Goal: Task Accomplishment & Management: Contribute content

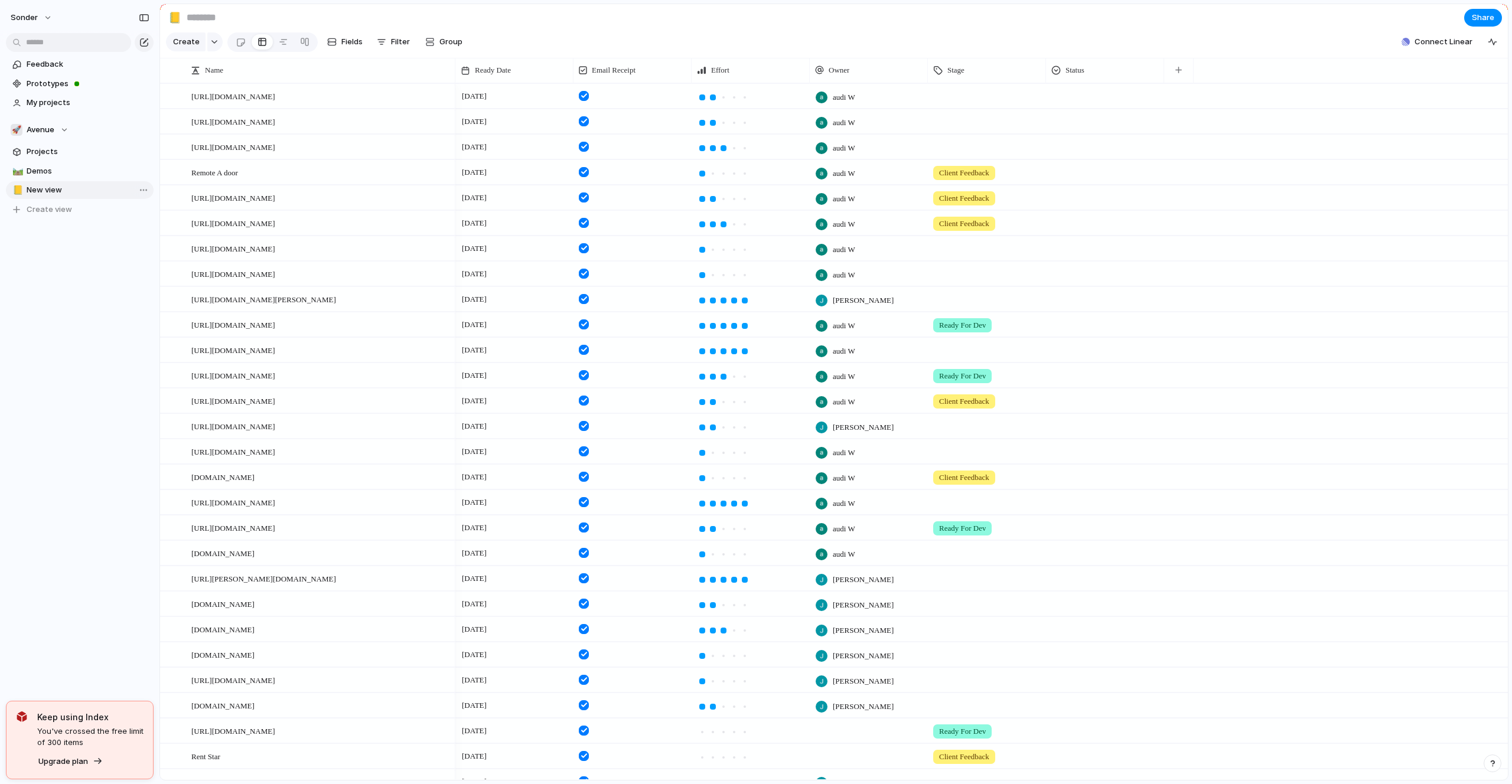
click at [150, 187] on link "📒 New view" at bounding box center [79, 190] width 147 height 18
click at [180, 285] on span "Delete view" at bounding box center [193, 281] width 44 height 11
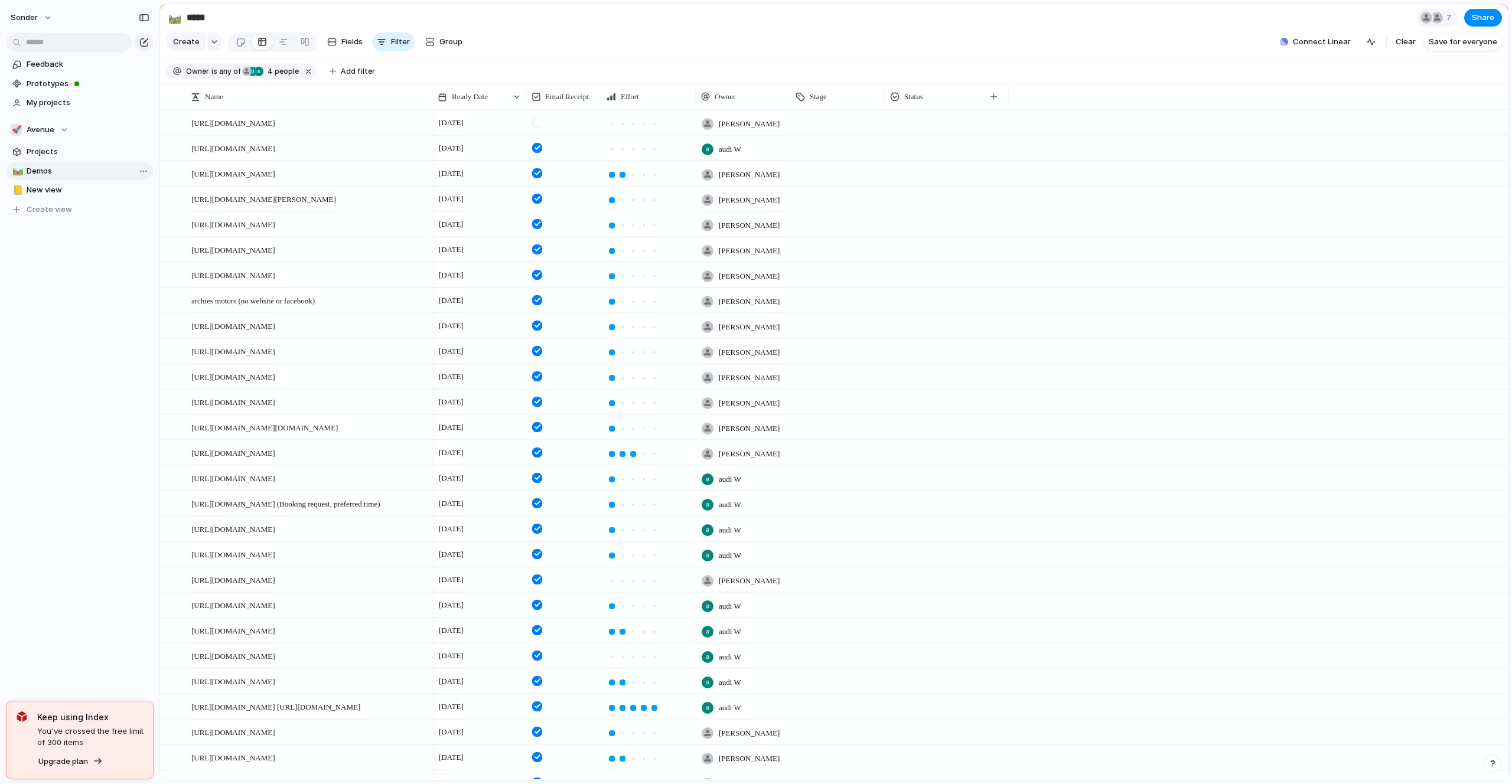
type input "*****"
click at [52, 128] on span "Avenue" at bounding box center [40, 129] width 28 height 11
click at [63, 217] on li "💅 [PERSON_NAME]" at bounding box center [80, 213] width 133 height 20
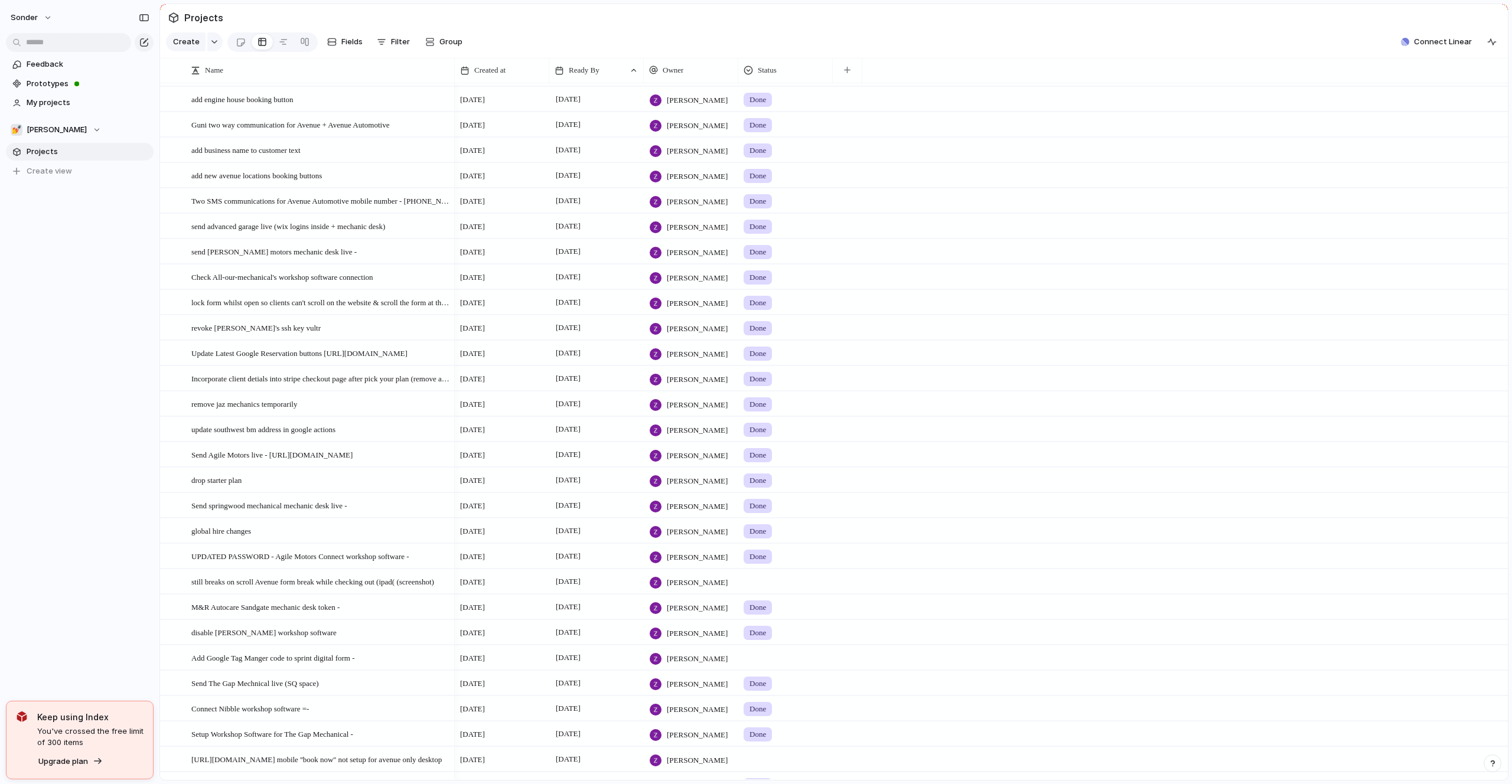
scroll to position [522, 0]
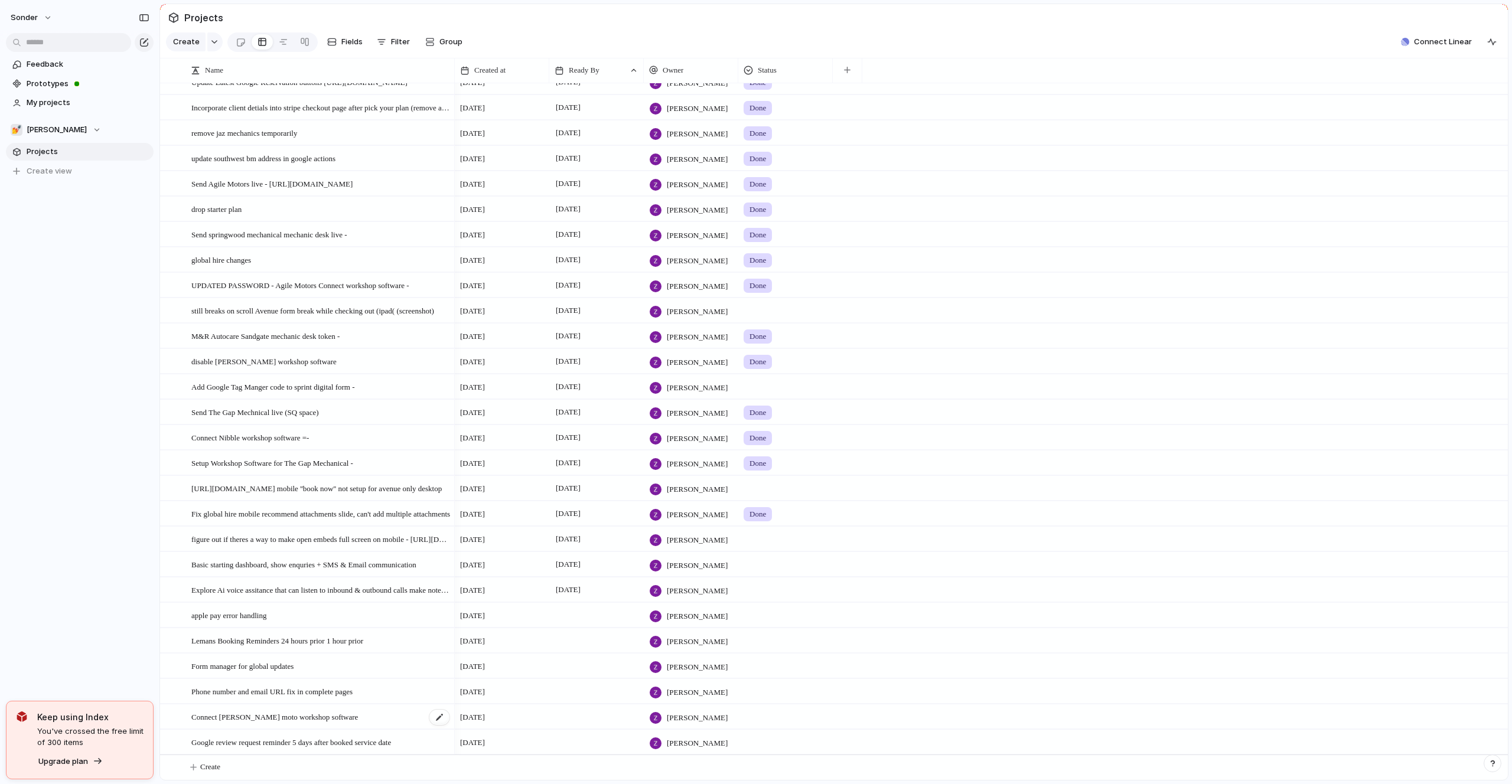
click at [270, 715] on span "Connect [PERSON_NAME] moto workshop software" at bounding box center [274, 716] width 167 height 13
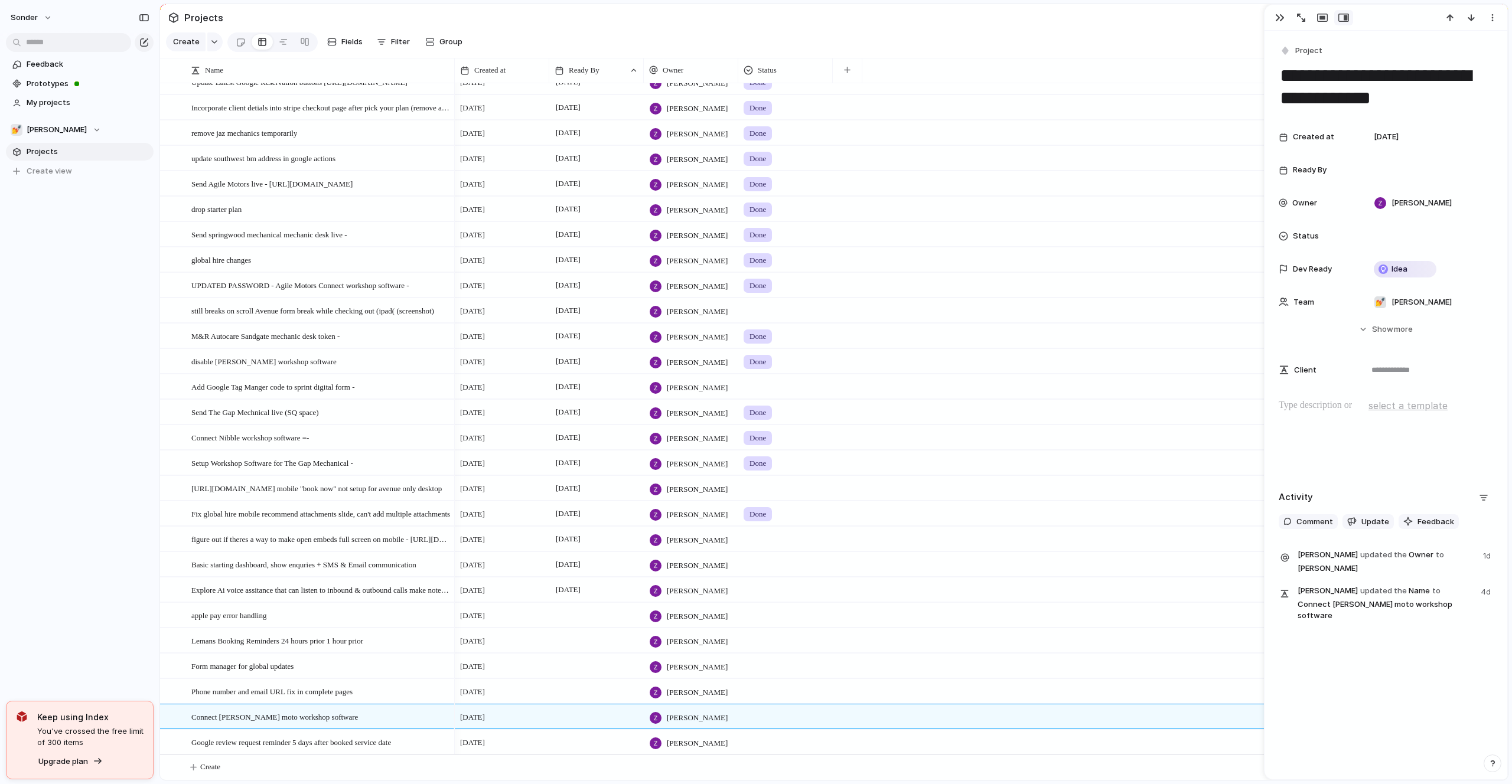
click at [118, 609] on div "sonder Feedback Prototypes My projects 💅 Zach Projects To pick up a draggable i…" at bounding box center [80, 392] width 160 height 784
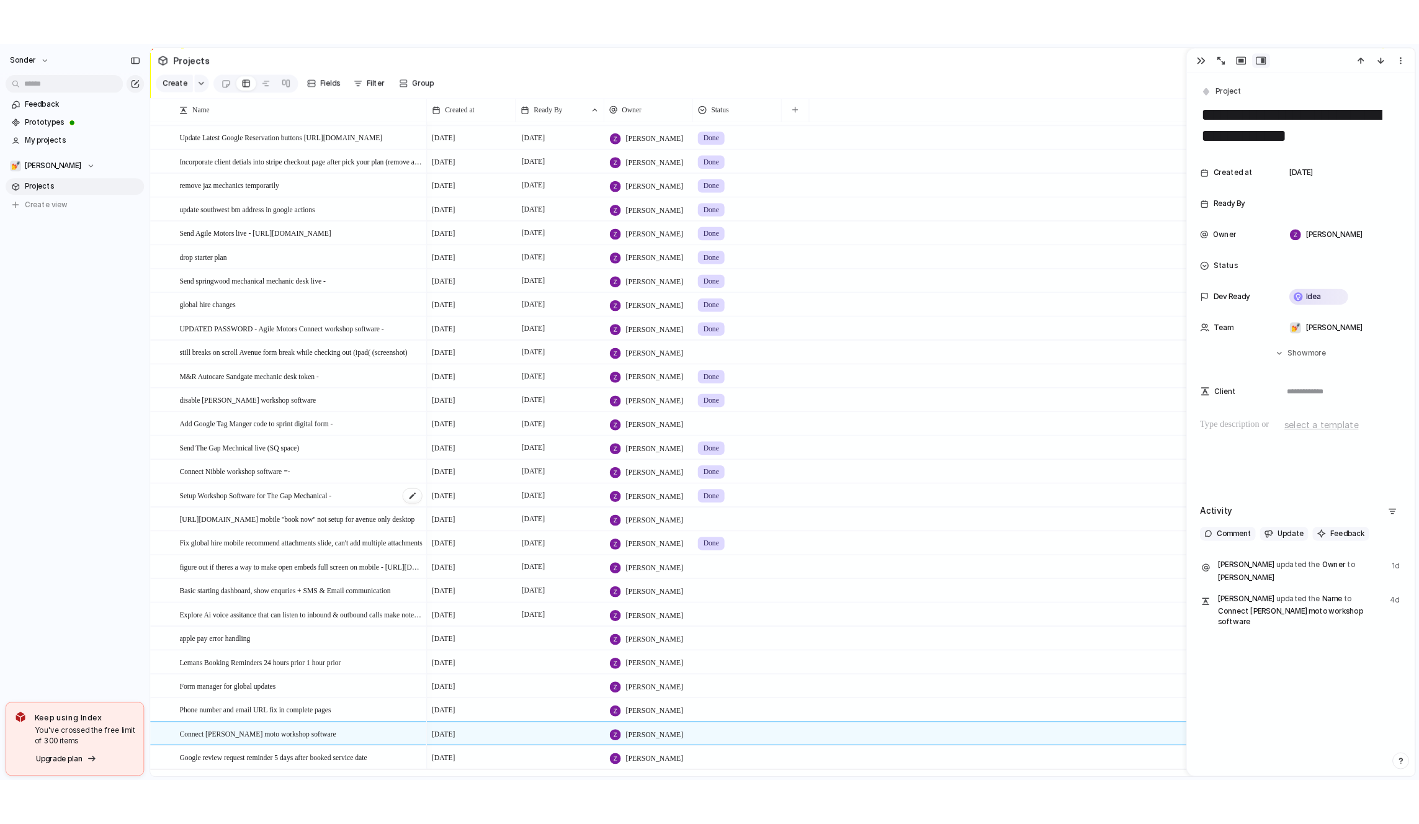
scroll to position [518, 0]
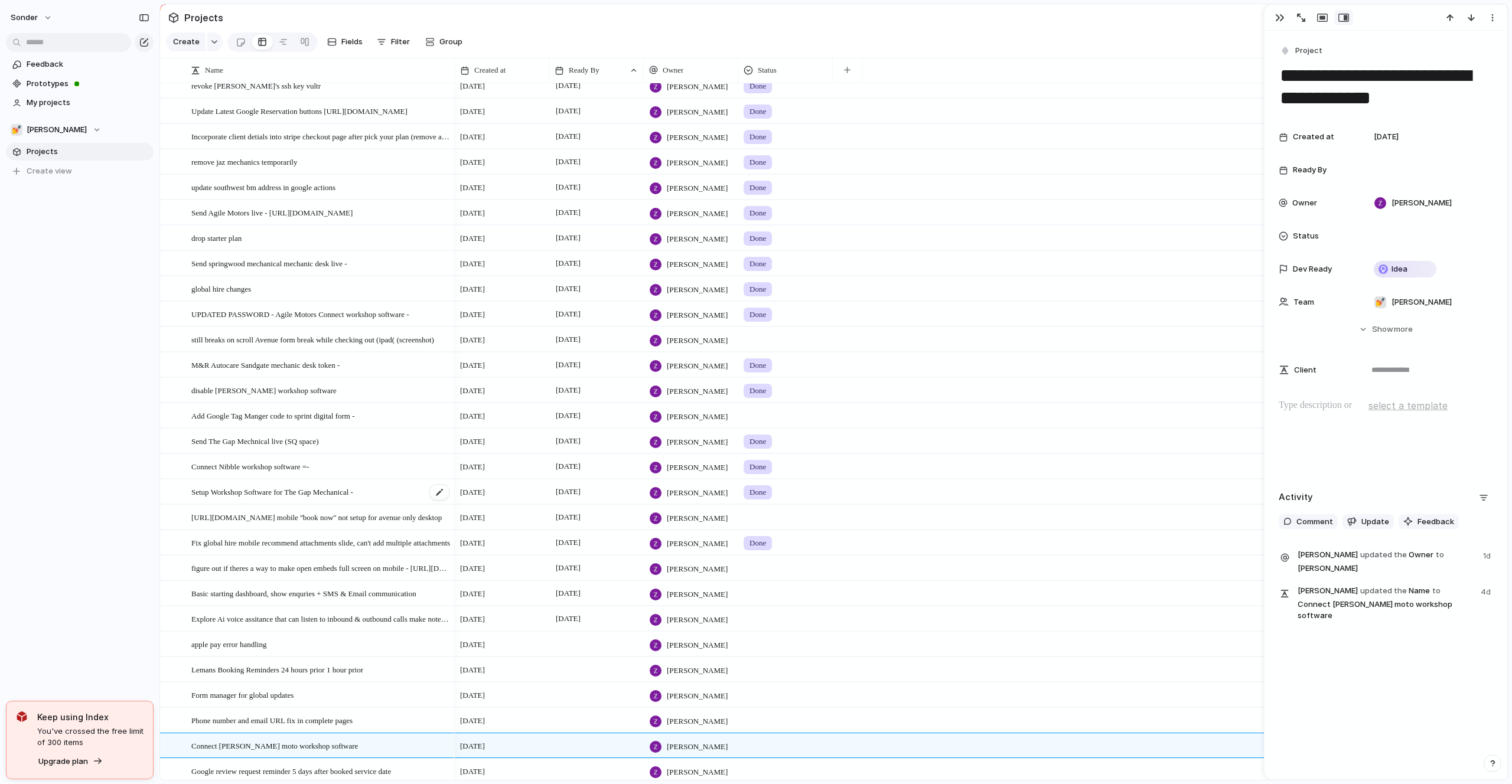
click at [234, 497] on span "Setup Workshop Software for The Gap Mechanical -" at bounding box center [272, 492] width 162 height 13
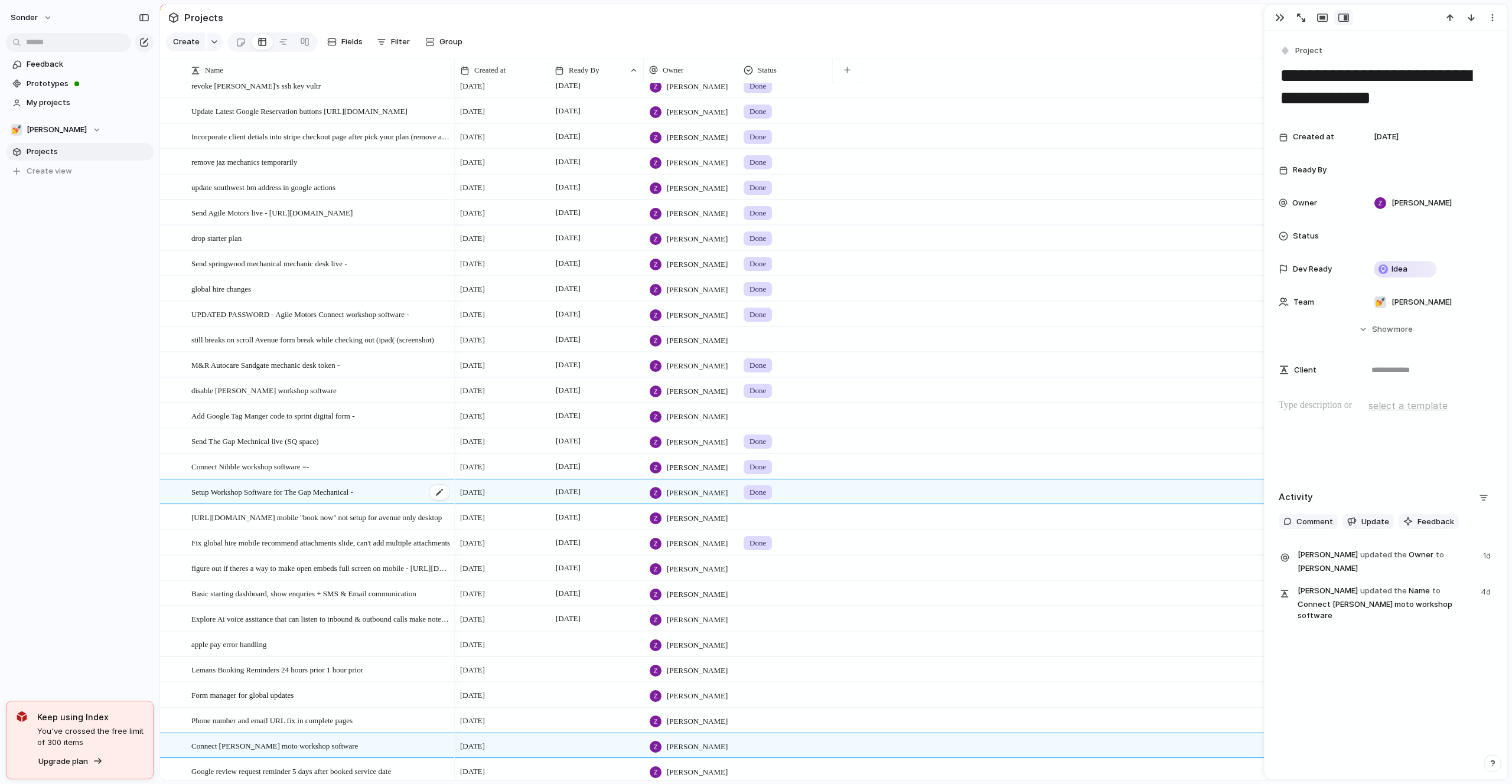
type textarea "**********"
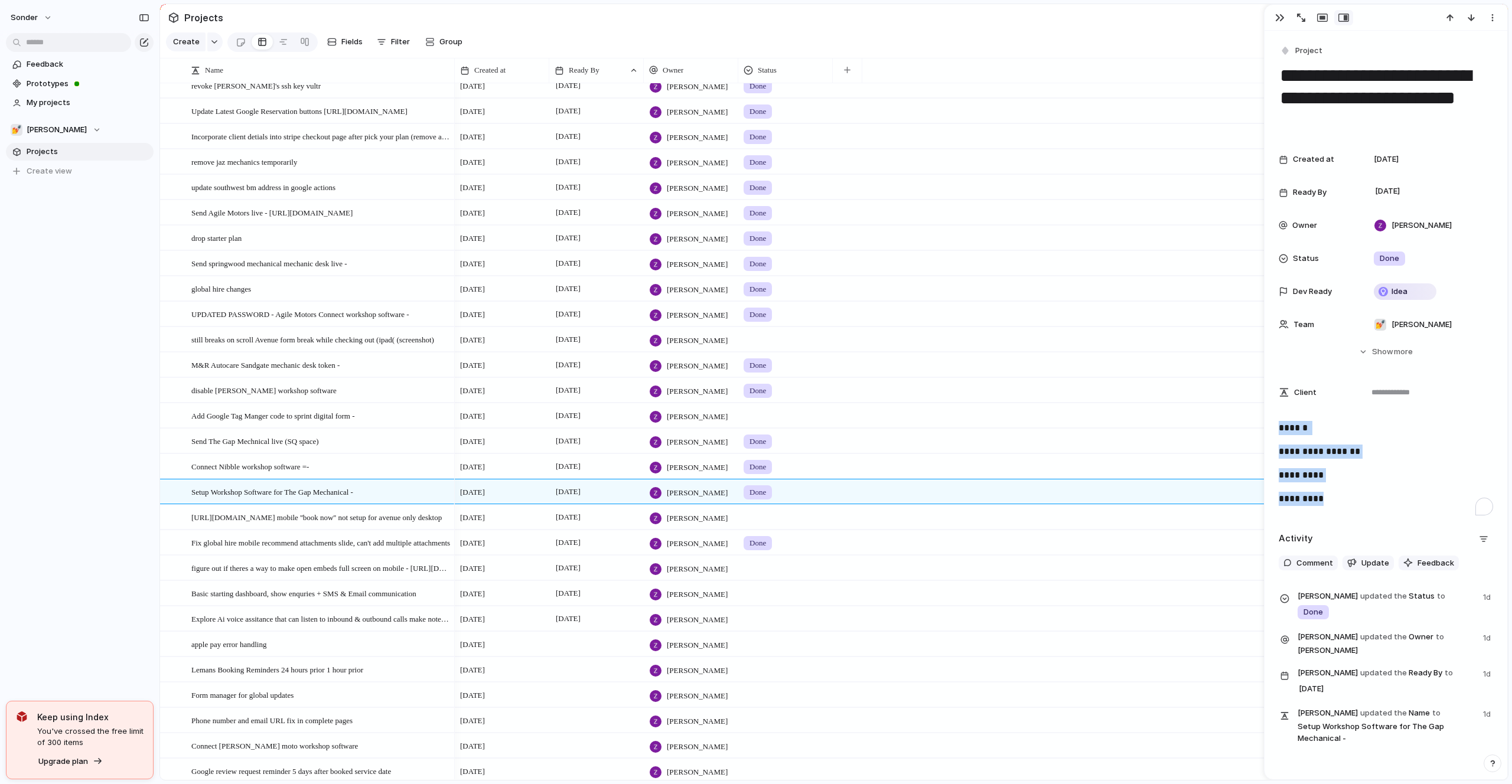
drag, startPoint x: 1345, startPoint y: 508, endPoint x: 1259, endPoint y: 424, distance: 120.2
click at [1259, 424] on main "Projects Create Fields Filter Group Zoom Collapse Connect Linear Clear Save for…" at bounding box center [835, 392] width 1349 height 777
copy div "**********"
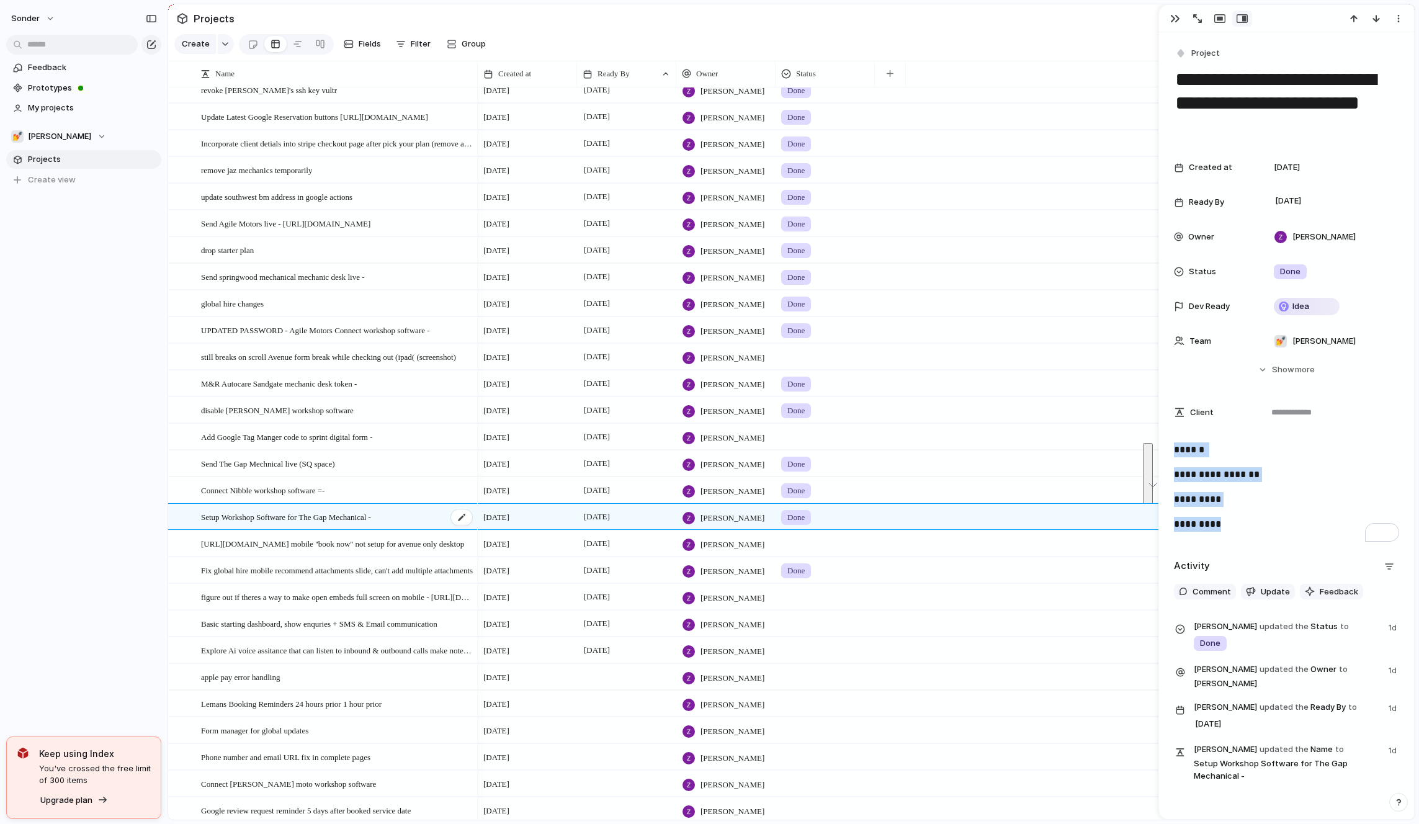
click at [256, 521] on span "Setup Workshop Software for The Gap Mechanical -" at bounding box center [286, 517] width 170 height 14
click at [51, 133] on div "💅 [PERSON_NAME]" at bounding box center [58, 136] width 95 height 12
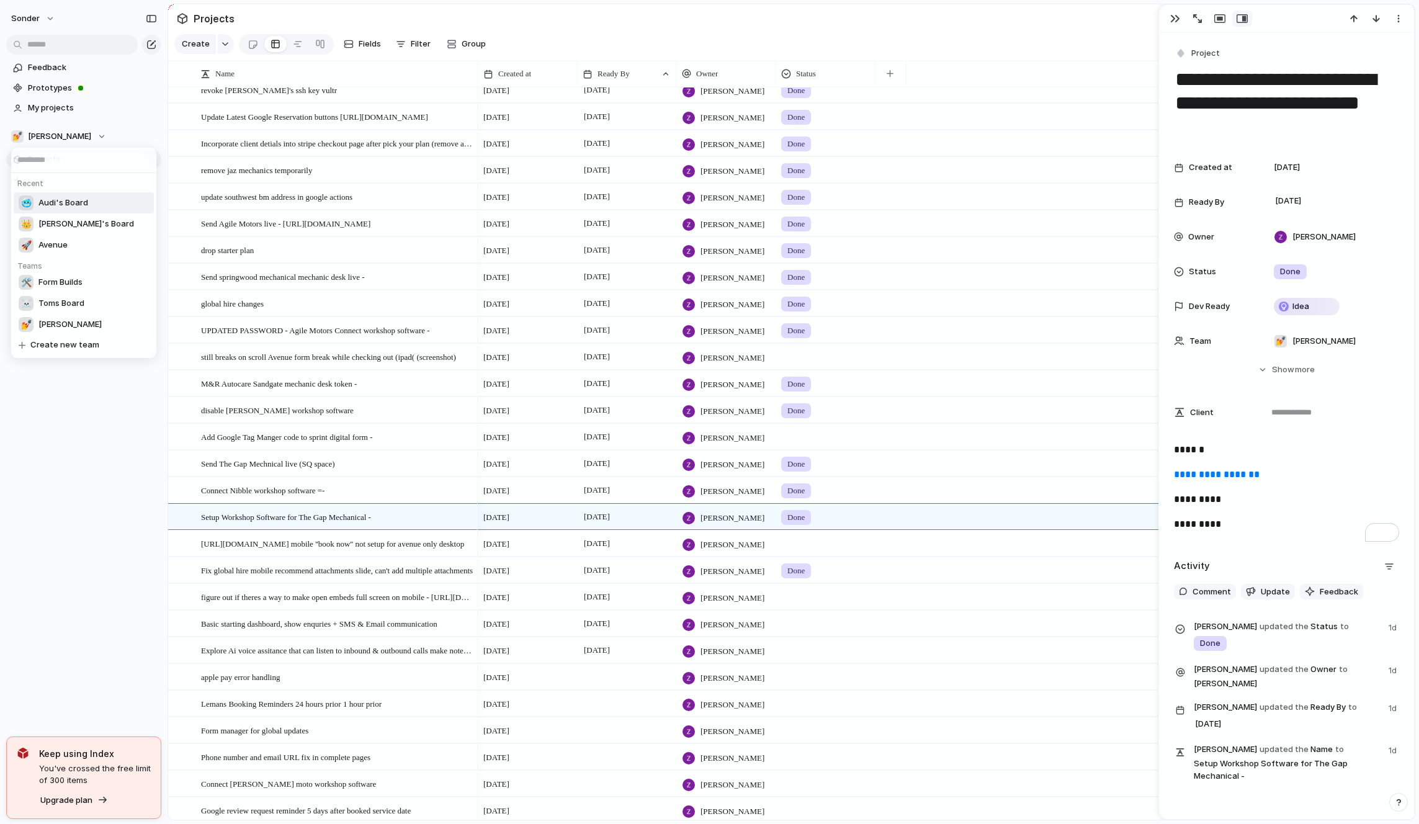
click at [67, 199] on span "Audi's Board" at bounding box center [63, 203] width 50 height 12
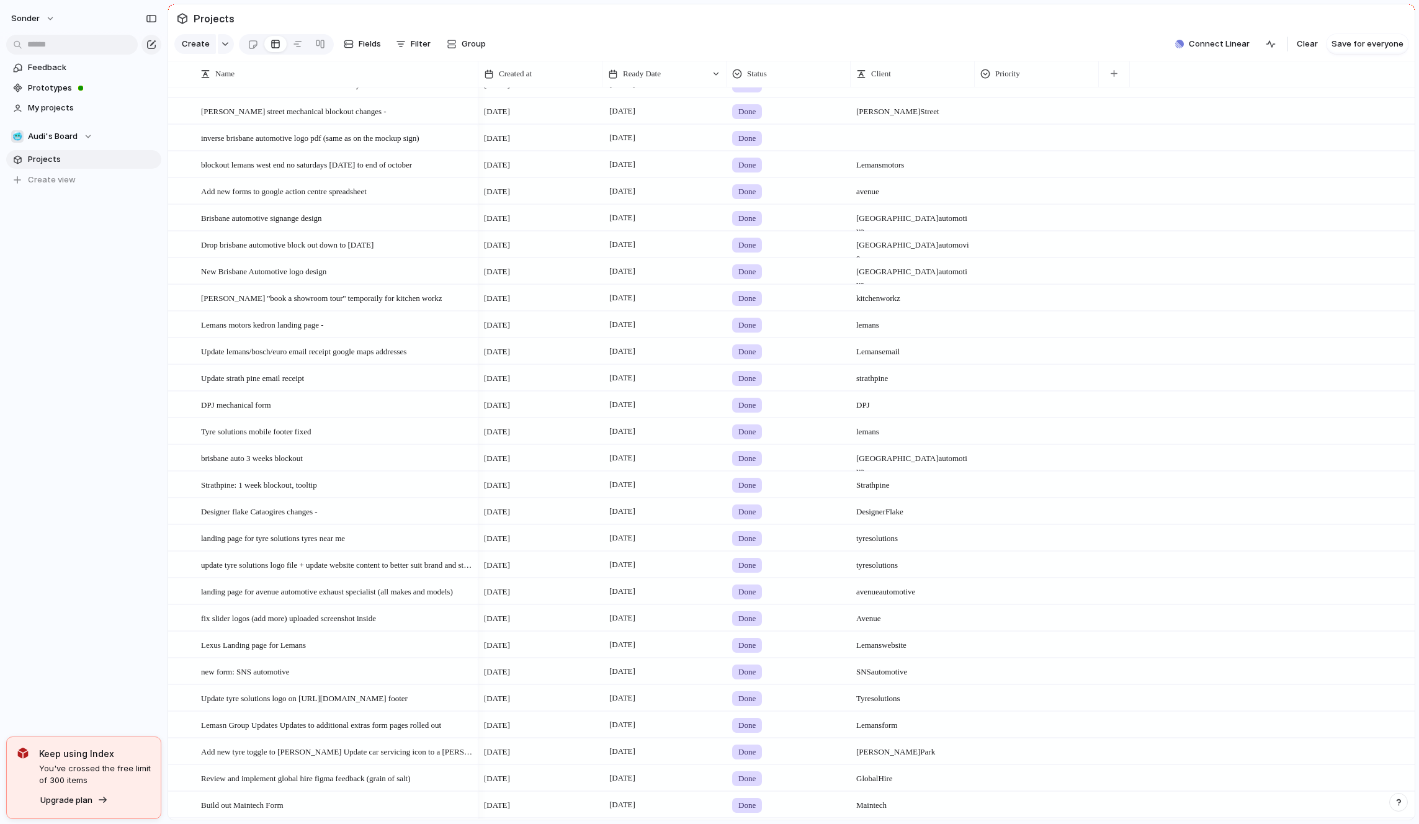
scroll to position [1522, 0]
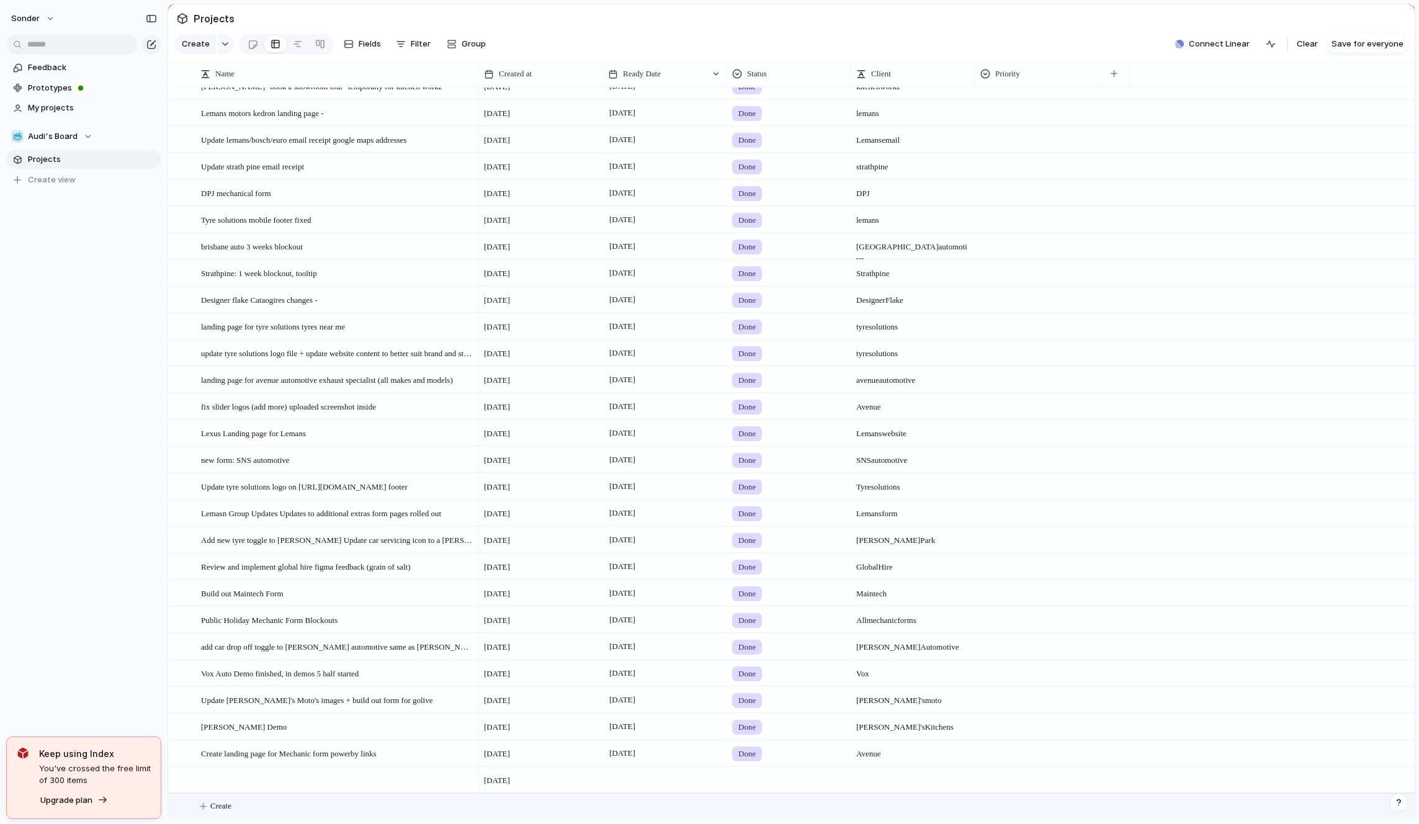
click at [254, 804] on button "Create" at bounding box center [808, 806] width 1254 height 25
type textarea "**********"
click at [254, 804] on span "Car One Changes" at bounding box center [229, 806] width 57 height 14
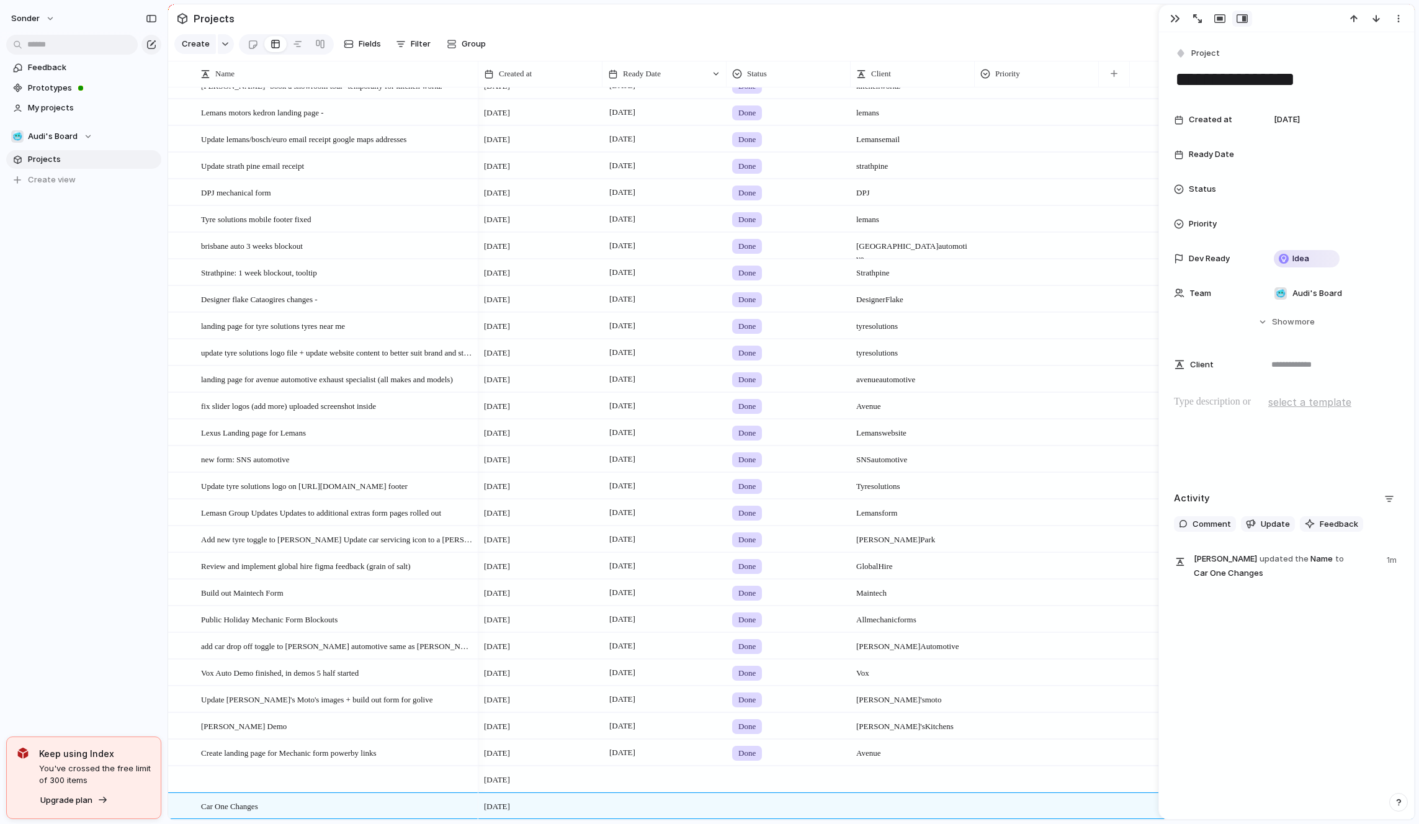
click at [1207, 444] on div at bounding box center [1286, 434] width 225 height 79
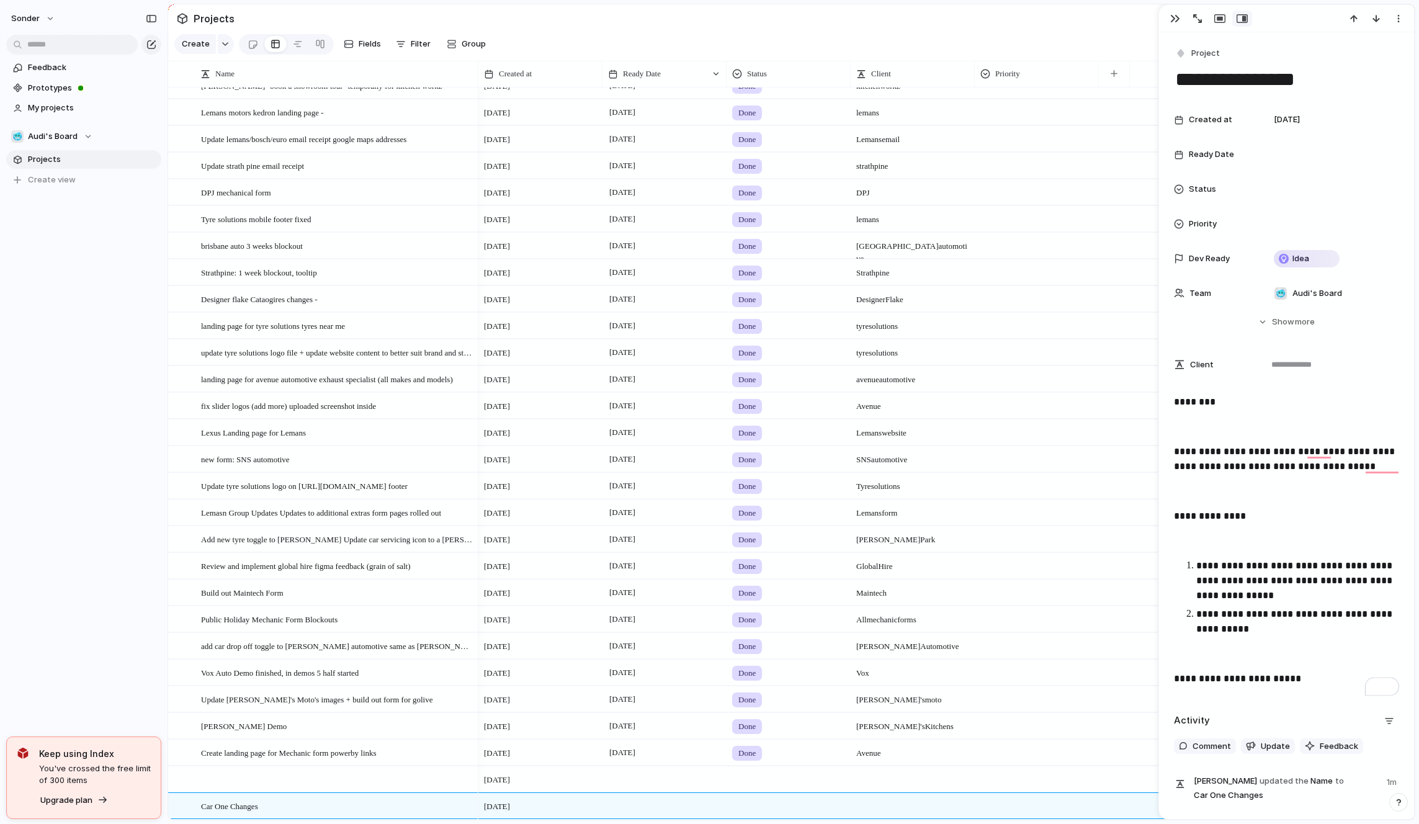
click at [660, 805] on div at bounding box center [665, 805] width 124 height 25
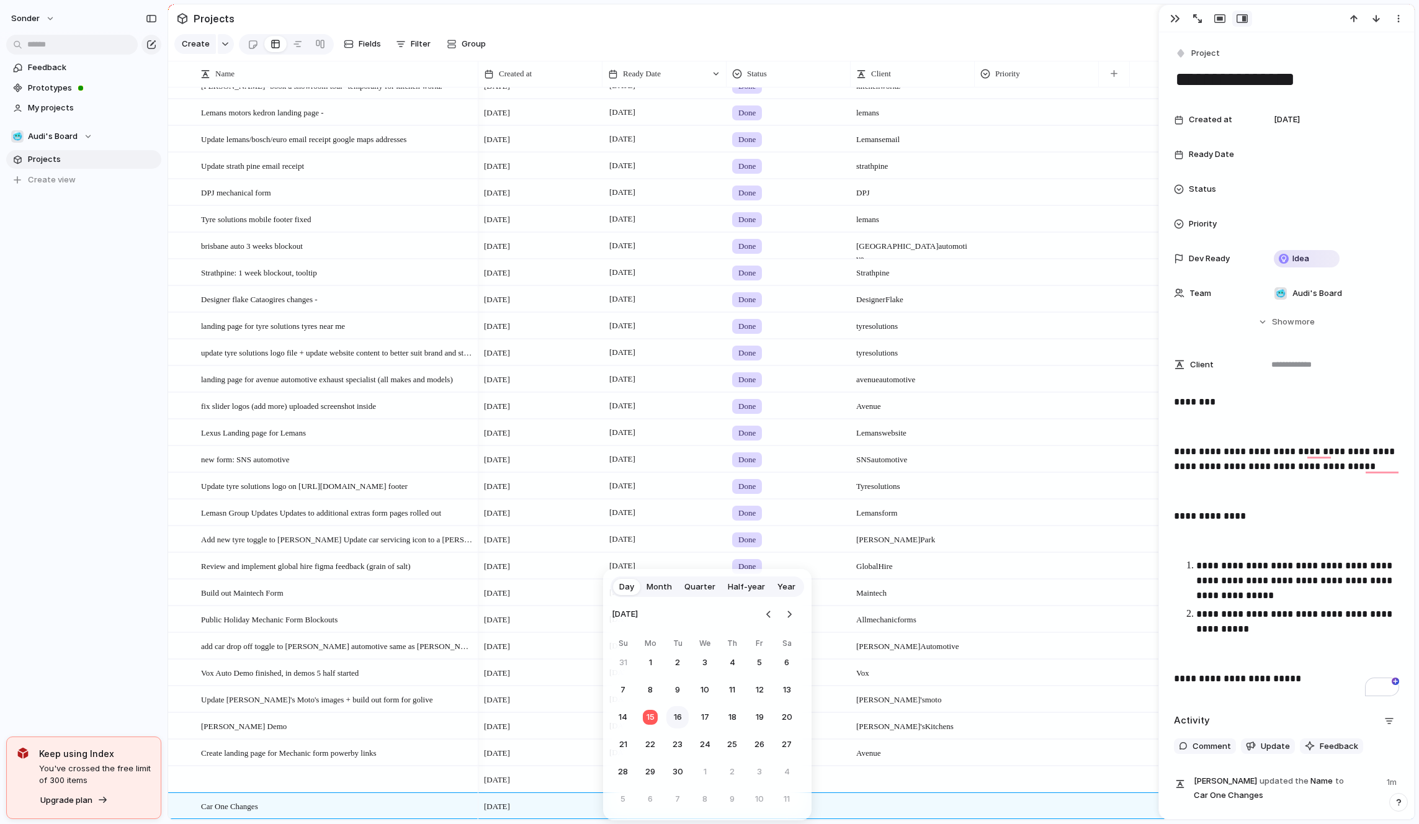
click at [677, 710] on button "16" at bounding box center [678, 717] width 22 height 22
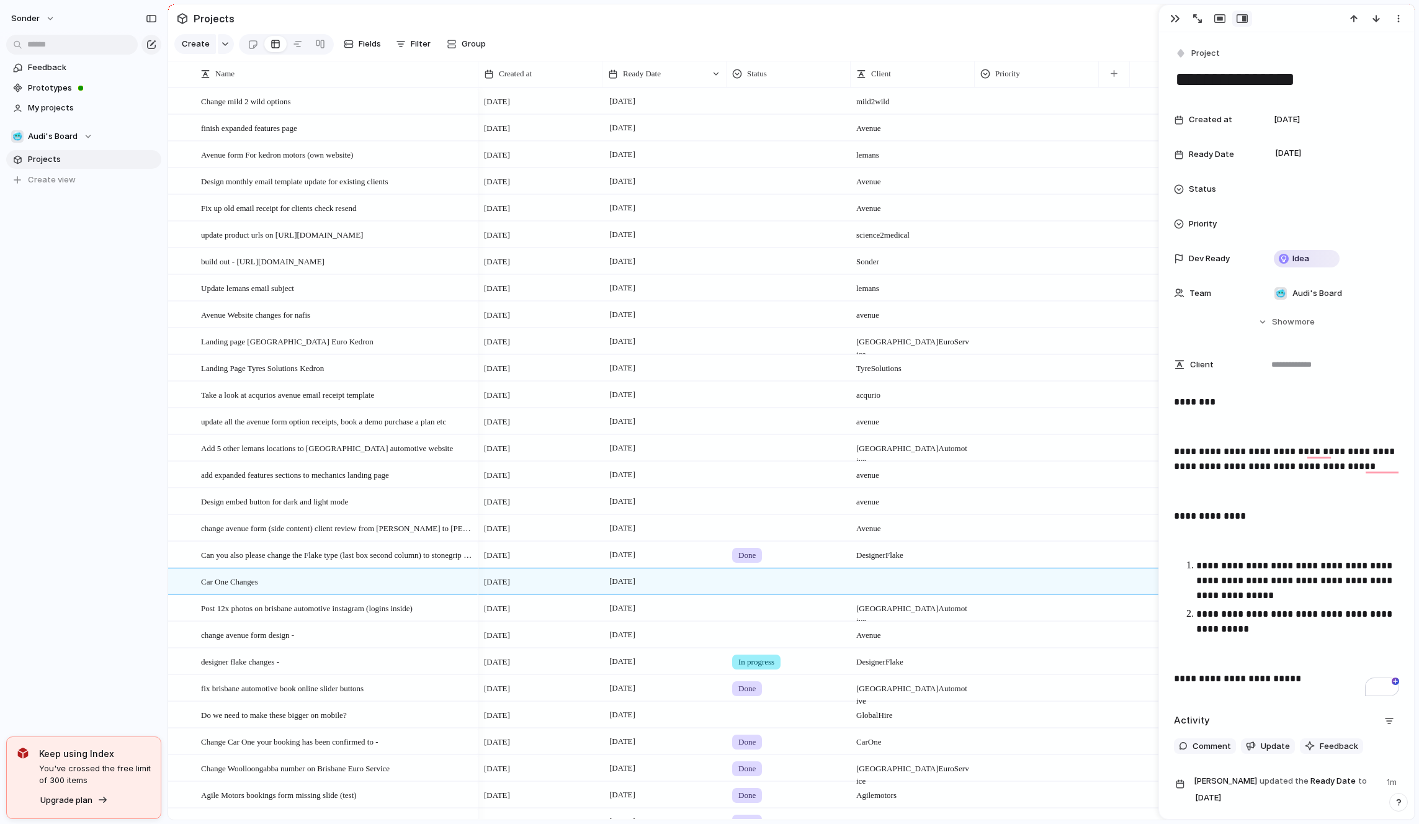
click at [865, 585] on div at bounding box center [913, 581] width 124 height 25
click at [865, 585] on textarea at bounding box center [913, 582] width 115 height 15
type textarea "*******"
